Goal: Navigation & Orientation: Find specific page/section

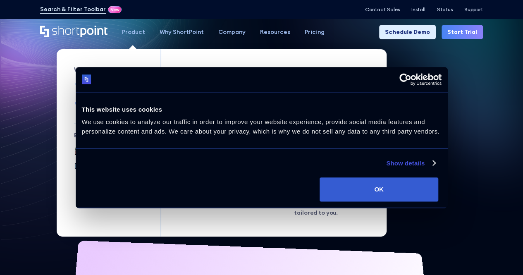
click at [136, 34] on div "Product" at bounding box center [133, 32] width 23 height 9
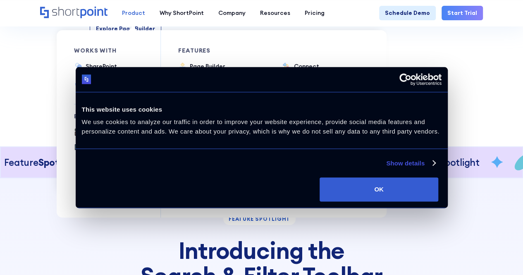
scroll to position [1278, 0]
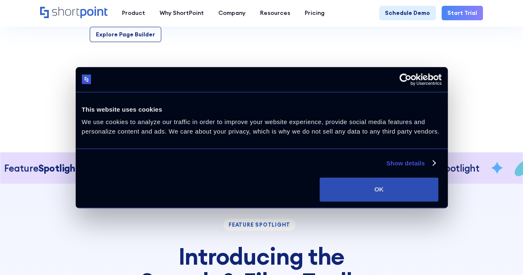
click at [438, 201] on button "OK" at bounding box center [379, 189] width 119 height 24
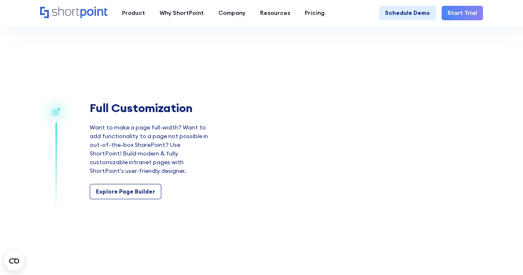
scroll to position [0, 0]
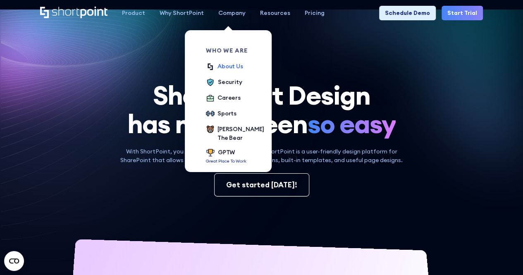
click at [225, 66] on div "About Us" at bounding box center [231, 66] width 26 height 9
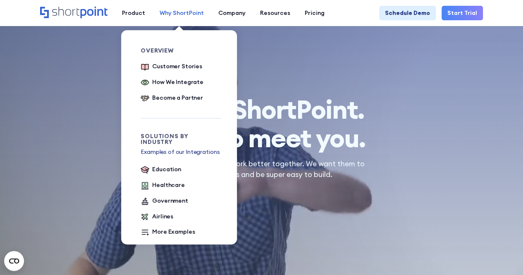
click at [181, 12] on div "Why ShortPoint" at bounding box center [182, 13] width 44 height 9
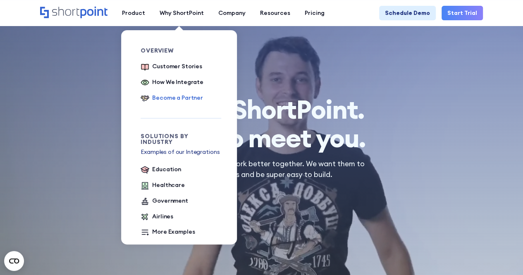
click at [175, 95] on div "Become a Partner" at bounding box center [177, 97] width 51 height 9
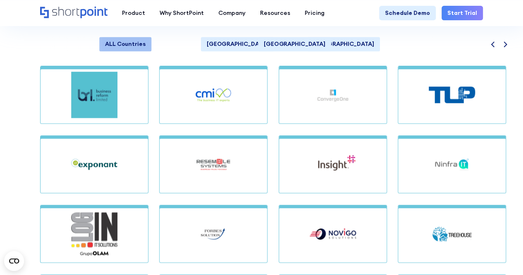
scroll to position [667, 0]
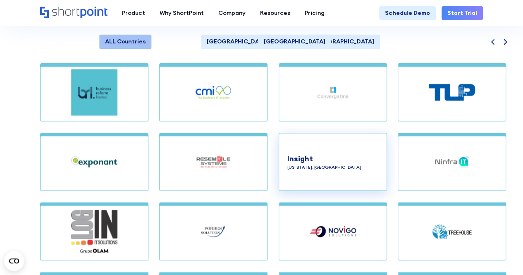
click at [347, 169] on p "Arizona, USA" at bounding box center [332, 167] width 91 height 7
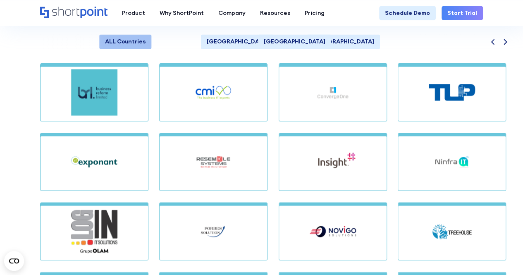
click at [504, 39] on icon "Next" at bounding box center [505, 42] width 6 height 6
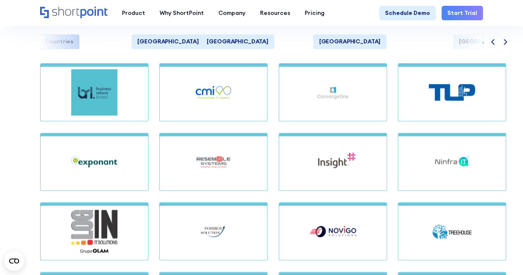
click at [504, 39] on icon "Next" at bounding box center [505, 42] width 6 height 6
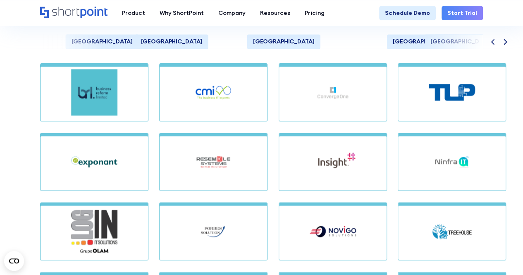
click at [504, 39] on icon "Next" at bounding box center [505, 42] width 6 height 6
